Goal: Book appointment/travel/reservation

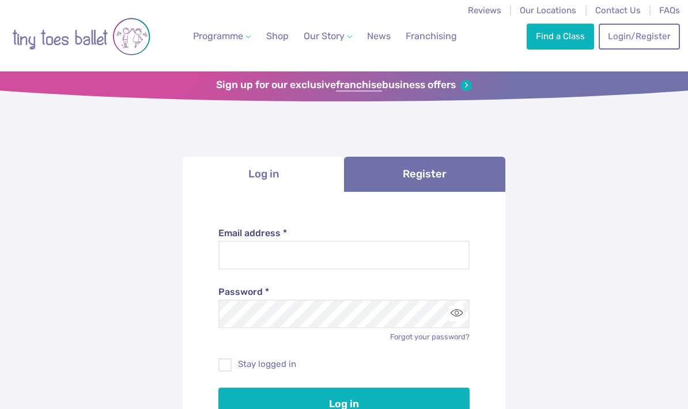
scroll to position [3, 0]
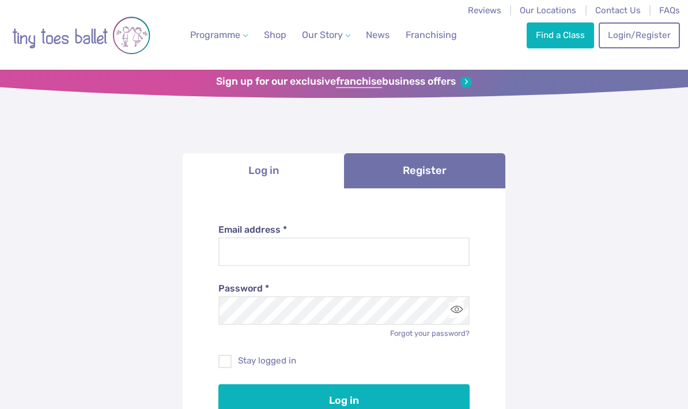
click at [561, 35] on link "Find a Class" at bounding box center [560, 34] width 67 height 25
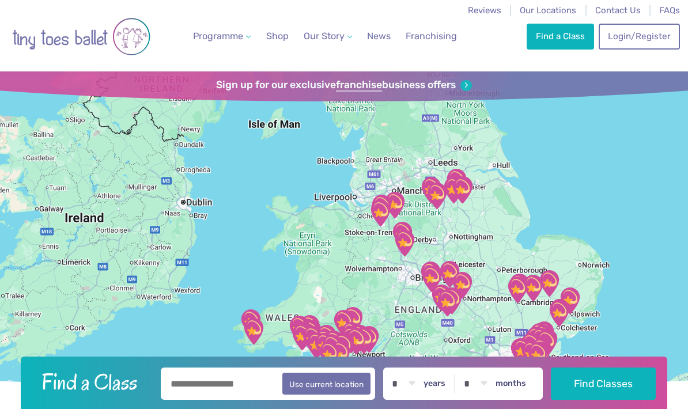
click at [555, 7] on span "Our Locations" at bounding box center [548, 10] width 56 height 10
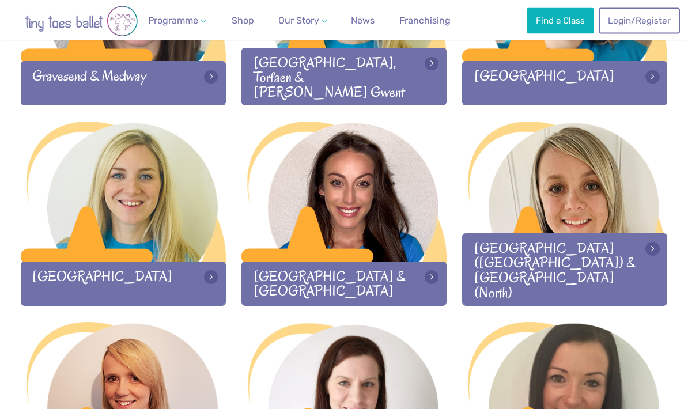
scroll to position [1087, 0]
click at [327, 256] on div at bounding box center [343, 193] width 205 height 142
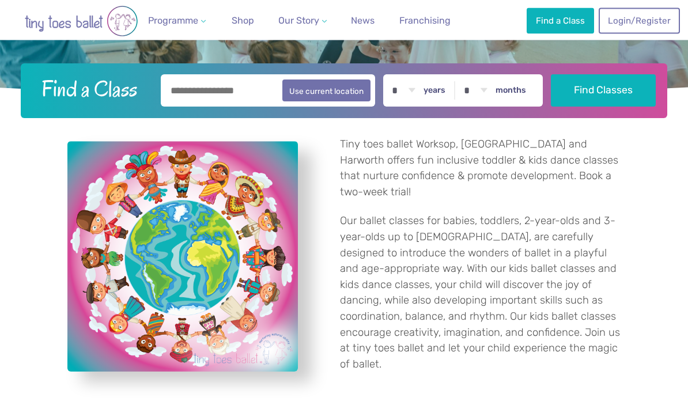
scroll to position [271, 0]
click at [613, 107] on button "Find Classes" at bounding box center [603, 90] width 105 height 32
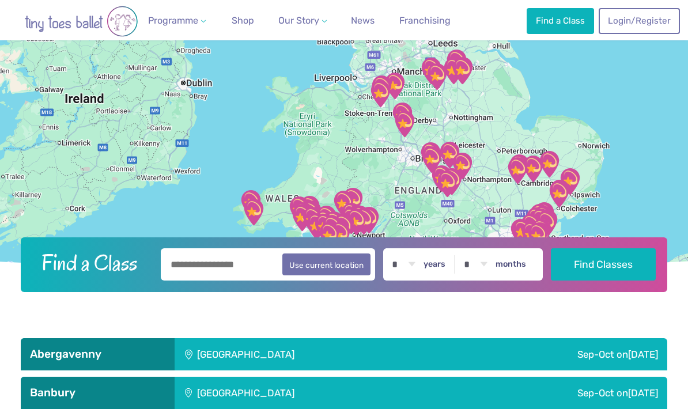
scroll to position [115, 0]
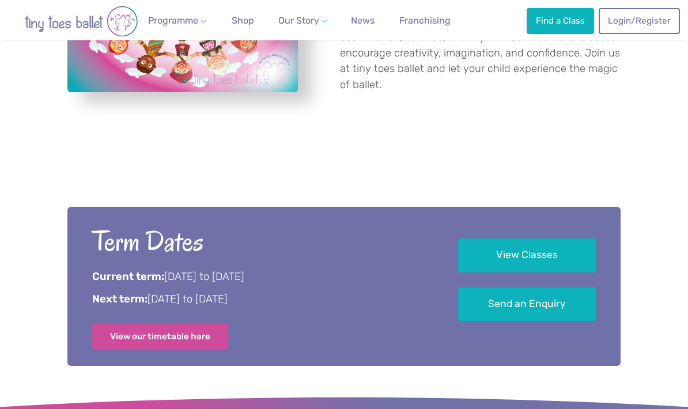
scroll to position [554, 0]
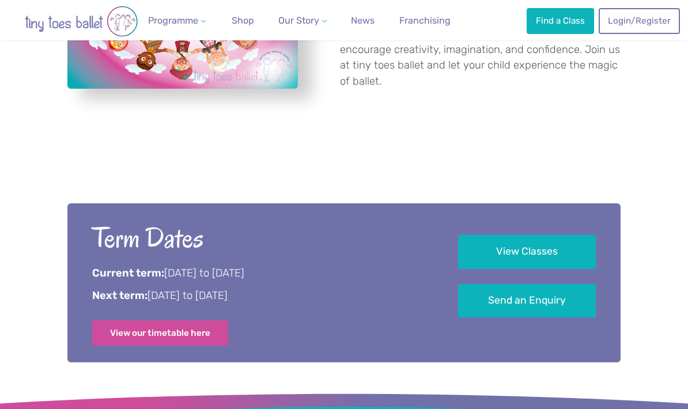
click at [535, 254] on link "View Classes" at bounding box center [527, 252] width 138 height 34
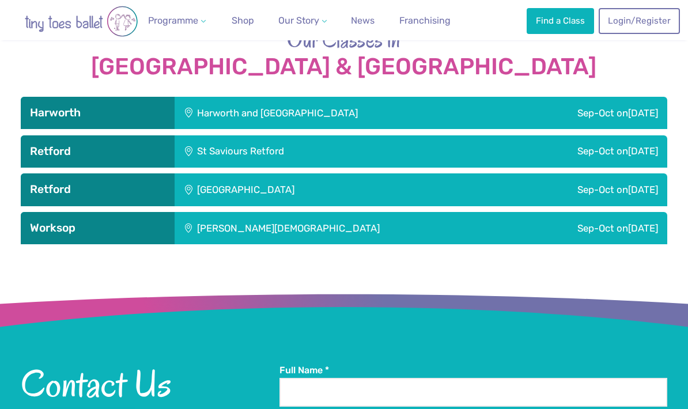
click at [211, 212] on div "[PERSON_NAME][DEMOGRAPHIC_DATA]" at bounding box center [343, 228] width 337 height 32
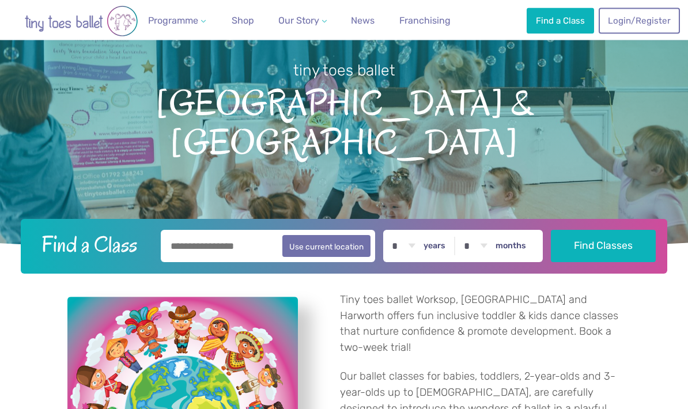
scroll to position [0, 0]
